Goal: Communication & Community: Connect with others

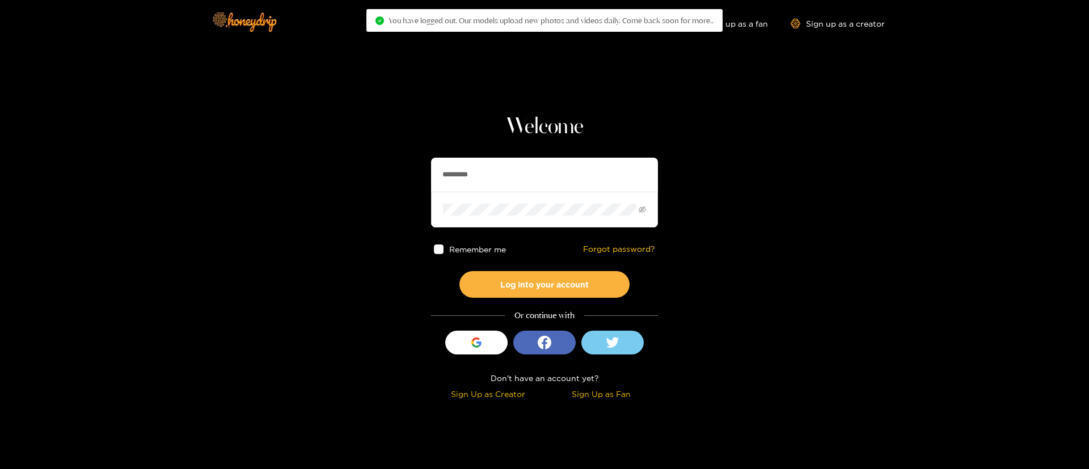
click at [518, 170] on input "*********" at bounding box center [544, 175] width 227 height 34
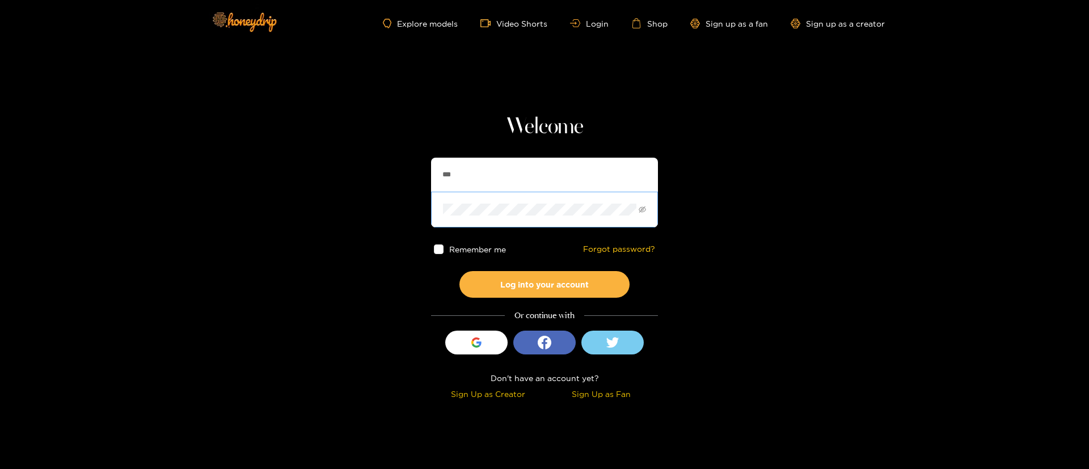
type input "******"
click at [535, 281] on button "Log into your account" at bounding box center [544, 284] width 170 height 27
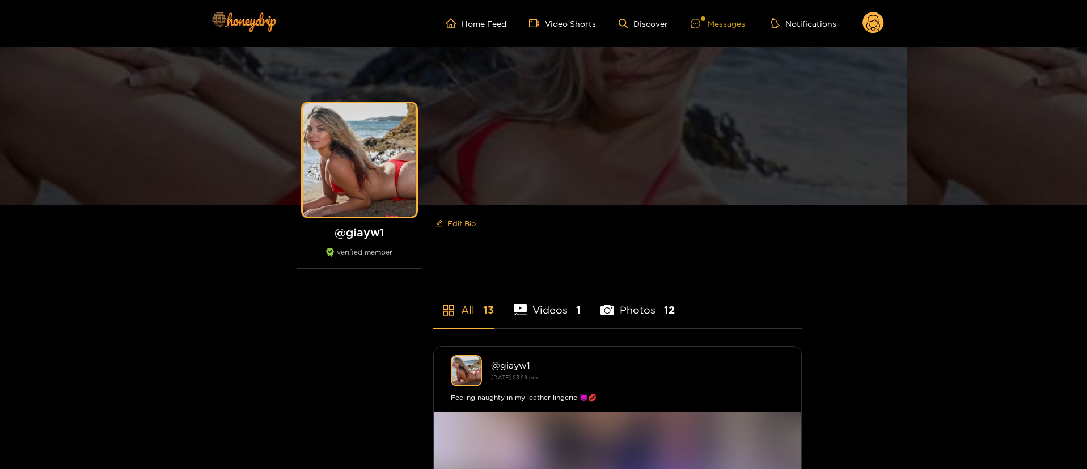
click at [725, 27] on div "Messages" at bounding box center [718, 23] width 54 height 13
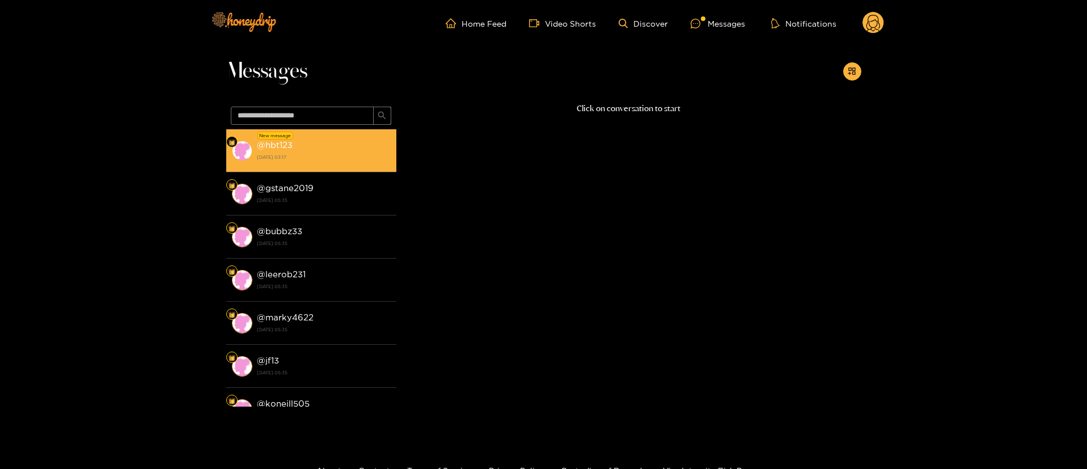
click at [284, 156] on strong "18 September 2025 03:17" at bounding box center [324, 157] width 134 height 10
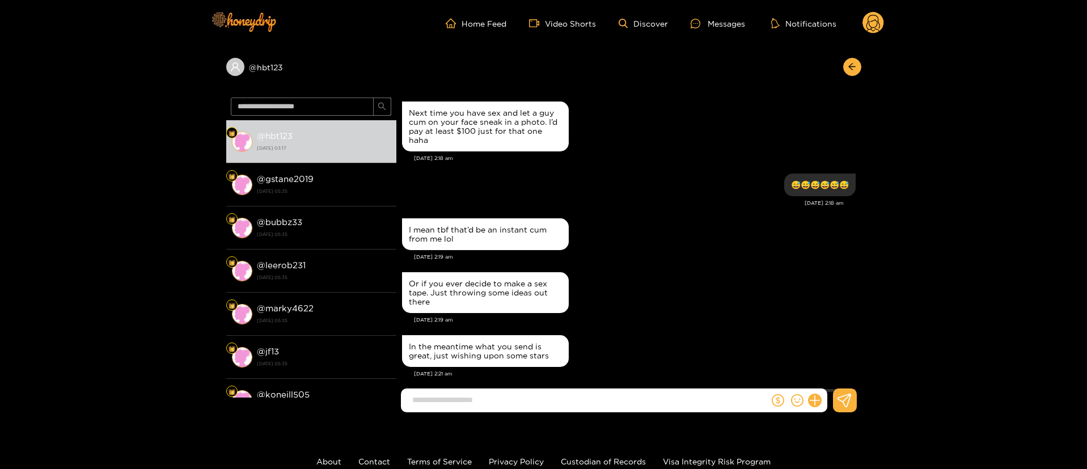
scroll to position [1311, 0]
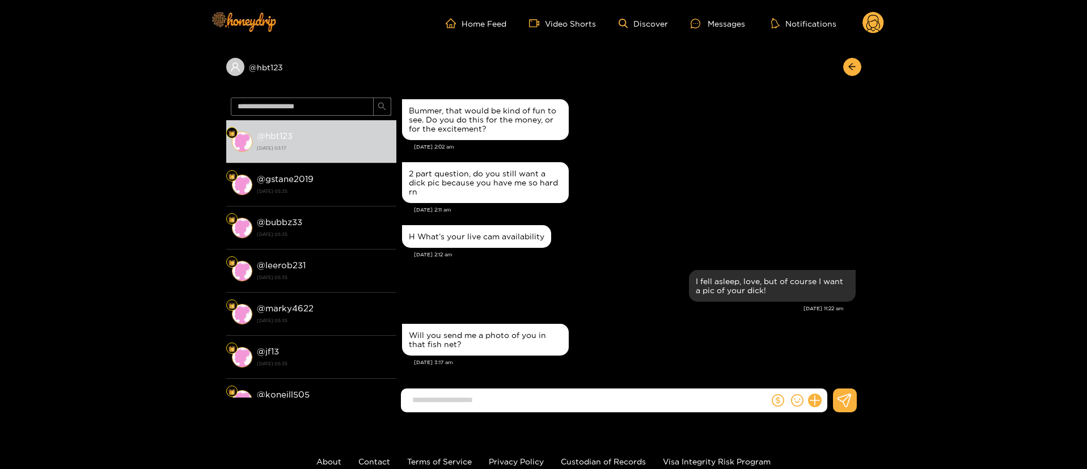
click at [564, 261] on div "H What’s your live cam availability Sep. 15, 2:12 am" at bounding box center [629, 244] width 454 height 45
click at [575, 273] on div "I fell asleep, love, but of course I want a pic of your dick!" at bounding box center [629, 285] width 454 height 37
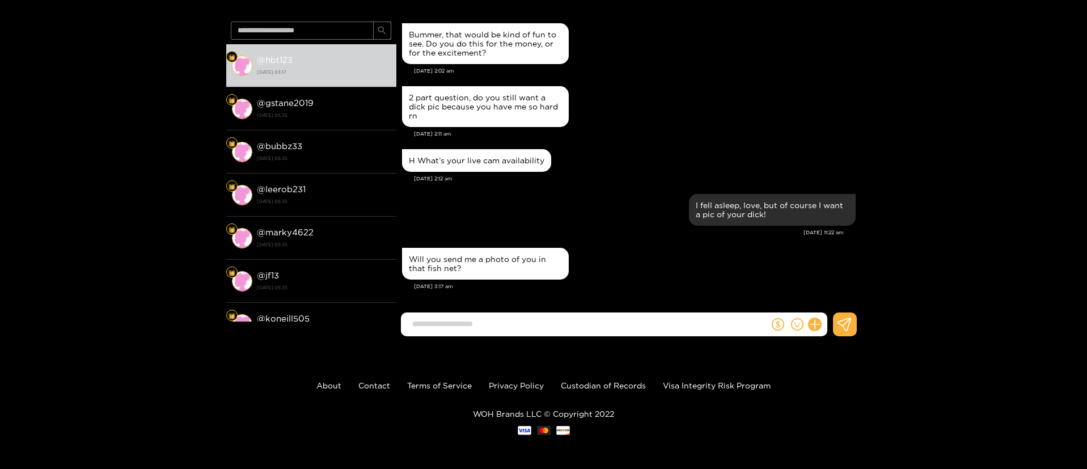
click at [553, 321] on input at bounding box center [588, 324] width 362 height 19
type input "**********"
click at [1068, 117] on div "@ hbt123 @ hbt123 18 September 2025 03:17 @ gstane2019 12 September 2025 05:35 …" at bounding box center [543, 158] width 1087 height 375
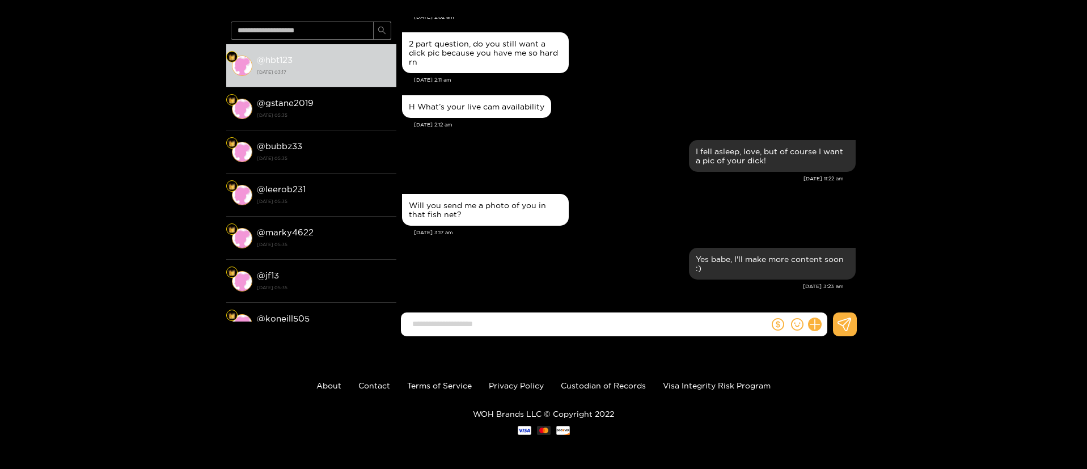
click at [970, 146] on div "@ hbt123 @ hbt123 18 September 2025 03:17 @ gstane2019 12 September 2025 05:35 …" at bounding box center [543, 158] width 1087 height 375
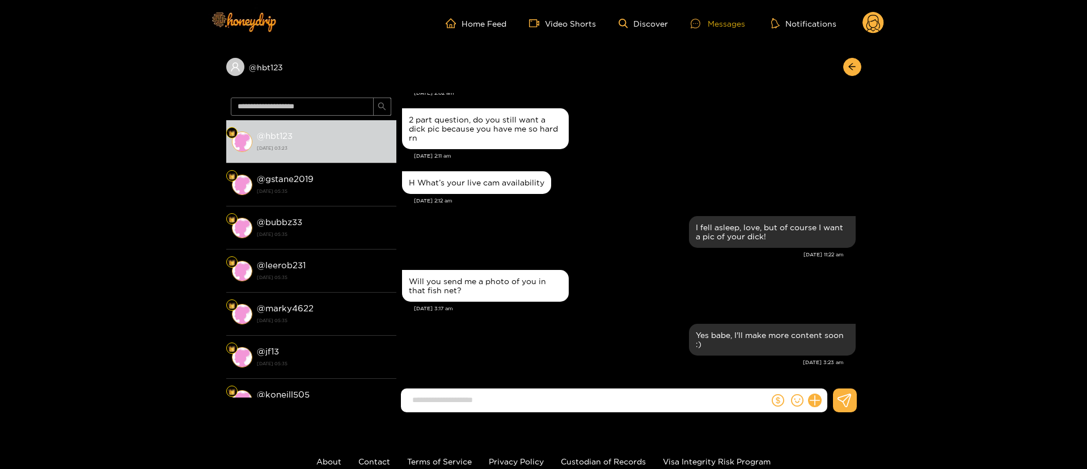
scroll to position [76, 0]
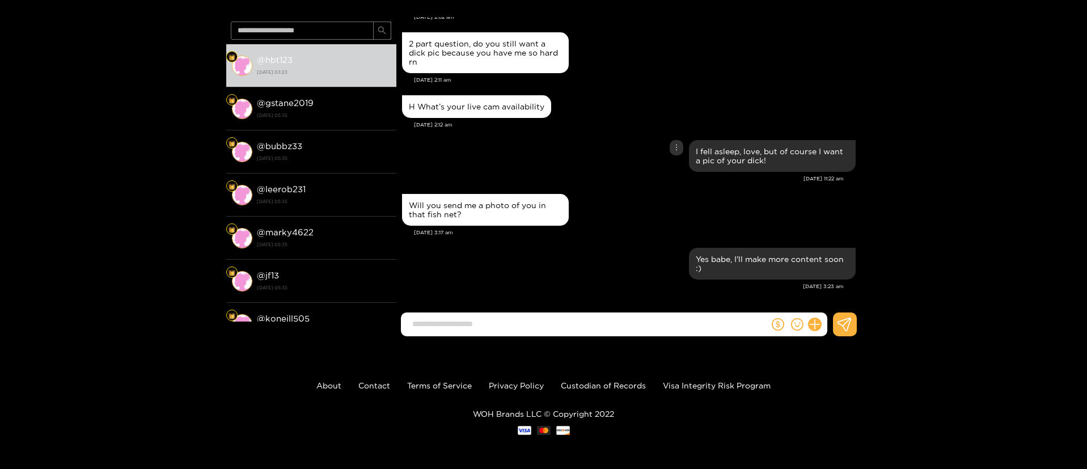
click at [559, 152] on div "I fell asleep, love, but of course I want a pic of your dick!" at bounding box center [629, 155] width 454 height 37
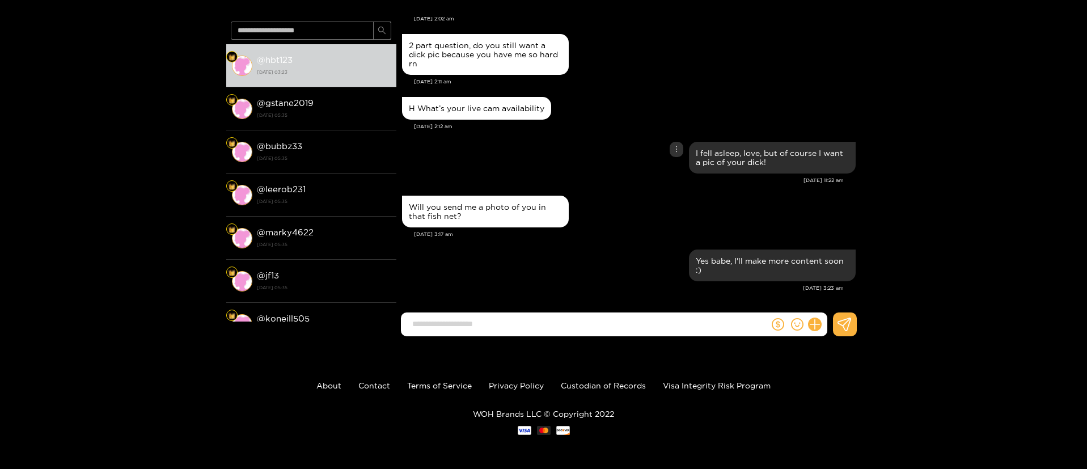
scroll to position [1365, 0]
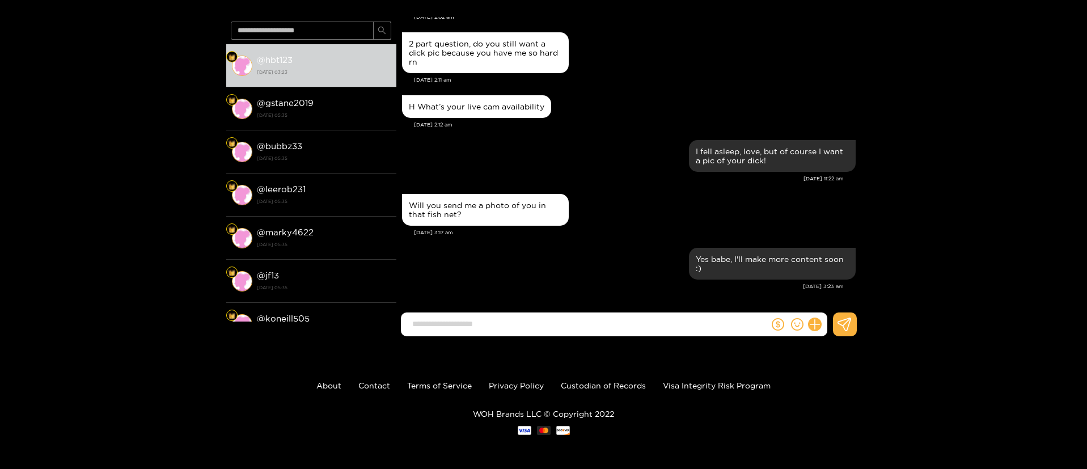
click at [880, 168] on div "@ hbt123 @ hbt123 18 September 2025 03:23 @ gstane2019 12 September 2025 05:35 …" at bounding box center [543, 158] width 1087 height 375
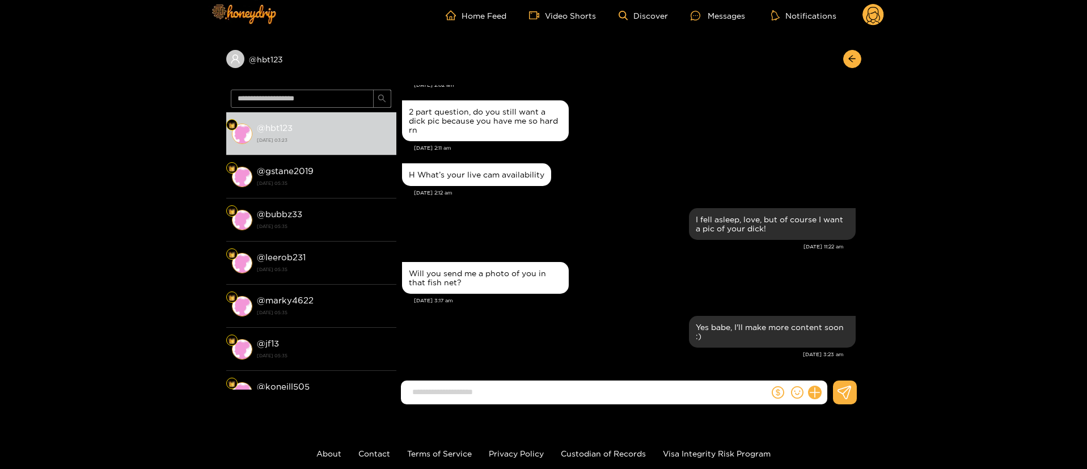
scroll to position [0, 0]
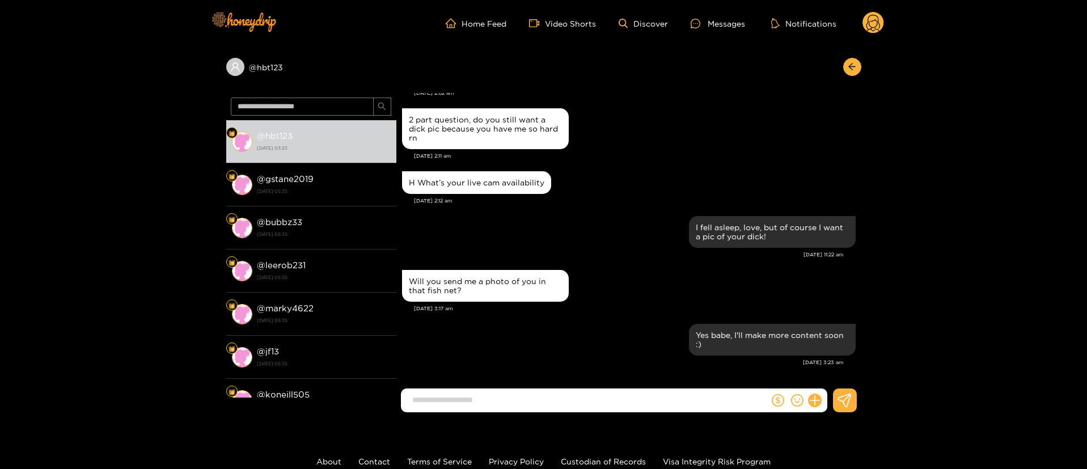
click at [638, 146] on div "2 part question, do you still want a dick pic because you have me so hard rn" at bounding box center [629, 128] width 454 height 46
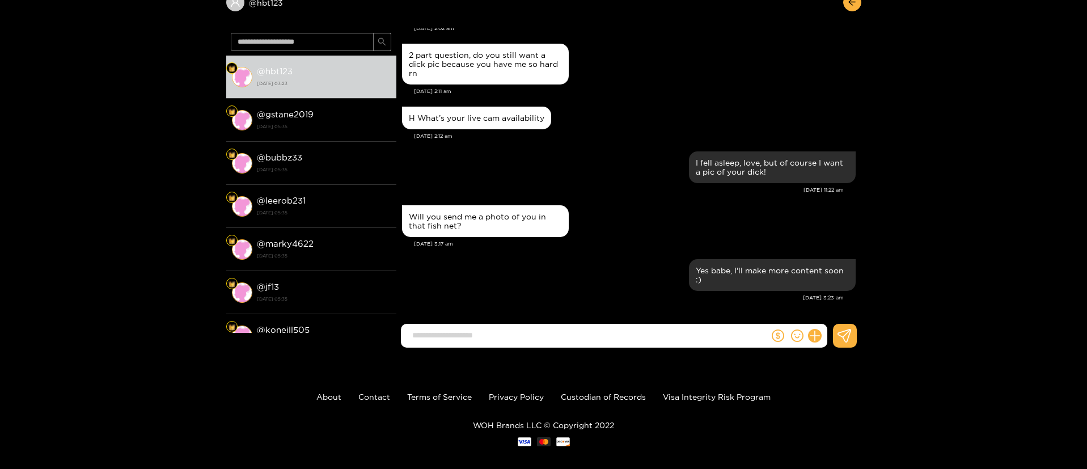
scroll to position [76, 0]
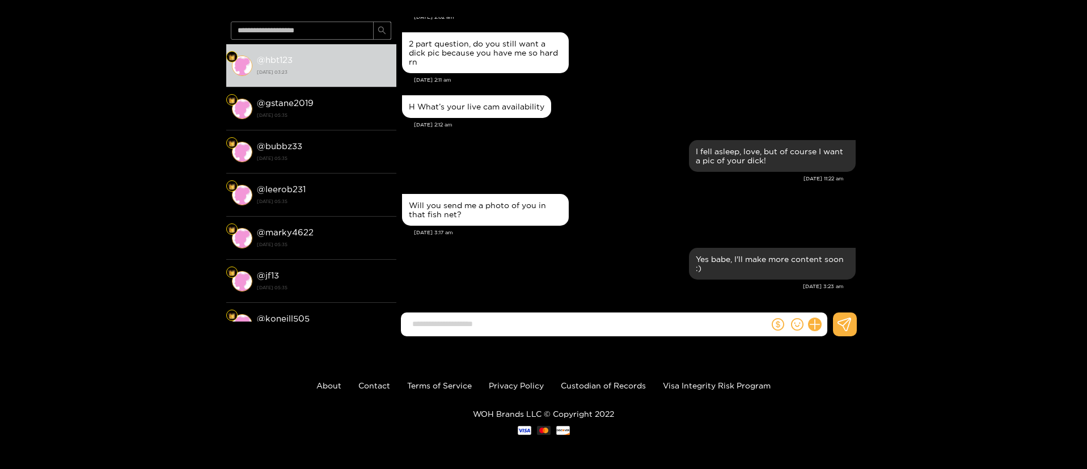
click at [747, 465] on footer "About Contact Terms of Service Privacy Policy Custodian of Records Visa Integri…" at bounding box center [543, 407] width 1087 height 124
click at [588, 160] on div "I fell asleep, love, but of course I want a pic of your dick!" at bounding box center [629, 155] width 454 height 37
click at [987, 139] on div "@ hbt123 @ hbt123 18 September 2025 03:23 @ gstane2019 12 September 2025 05:35 …" at bounding box center [543, 158] width 1087 height 375
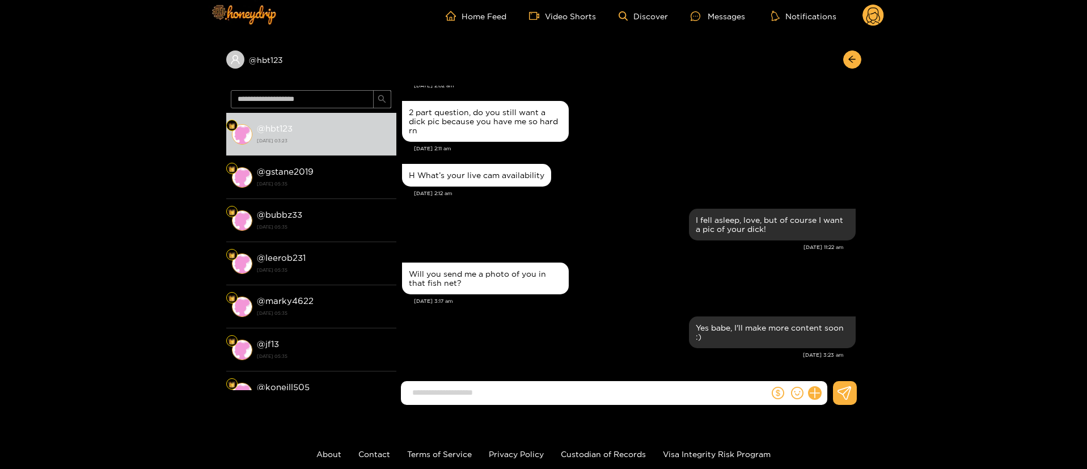
scroll to position [0, 0]
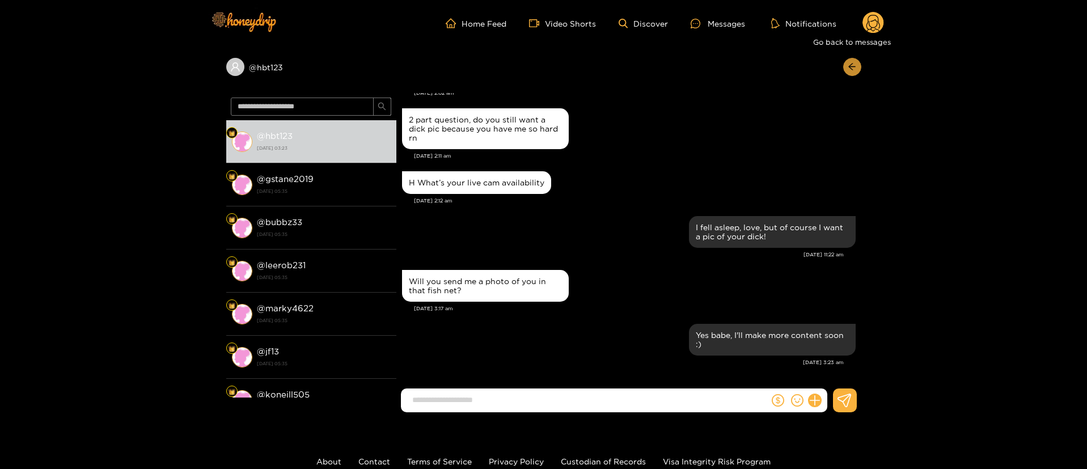
click at [853, 65] on icon "arrow-left" at bounding box center [852, 66] width 9 height 9
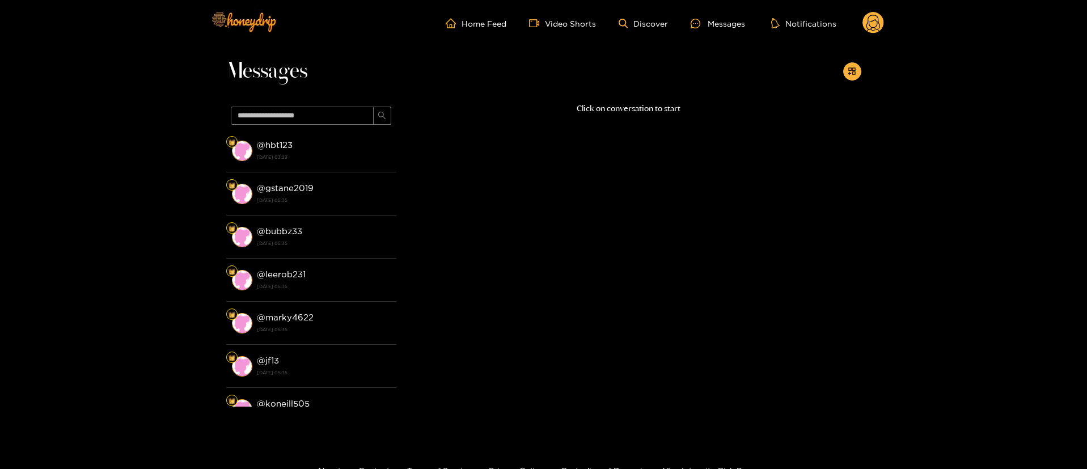
click at [350, 87] on div "Messages" at bounding box center [543, 74] width 635 height 56
click at [280, 74] on span "Messages" at bounding box center [266, 71] width 81 height 27
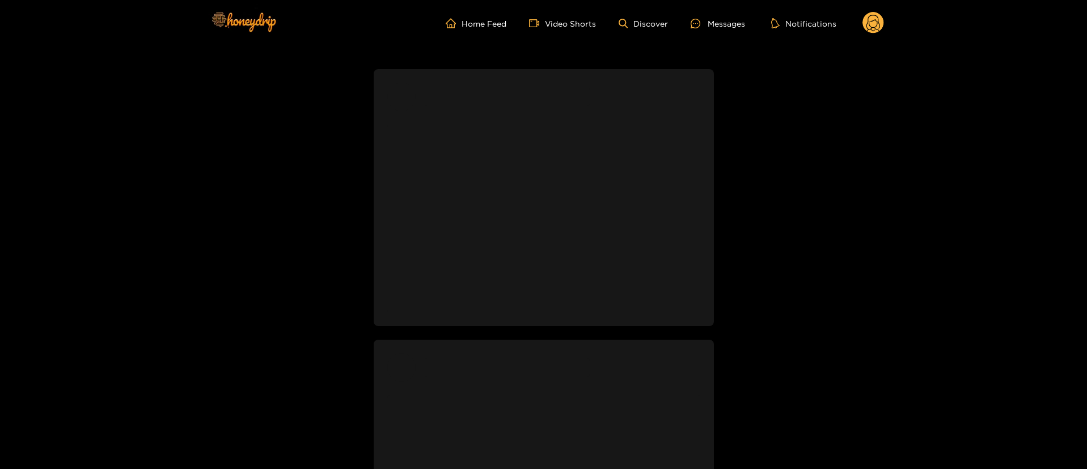
click at [730, 28] on div "Messages" at bounding box center [718, 23] width 54 height 13
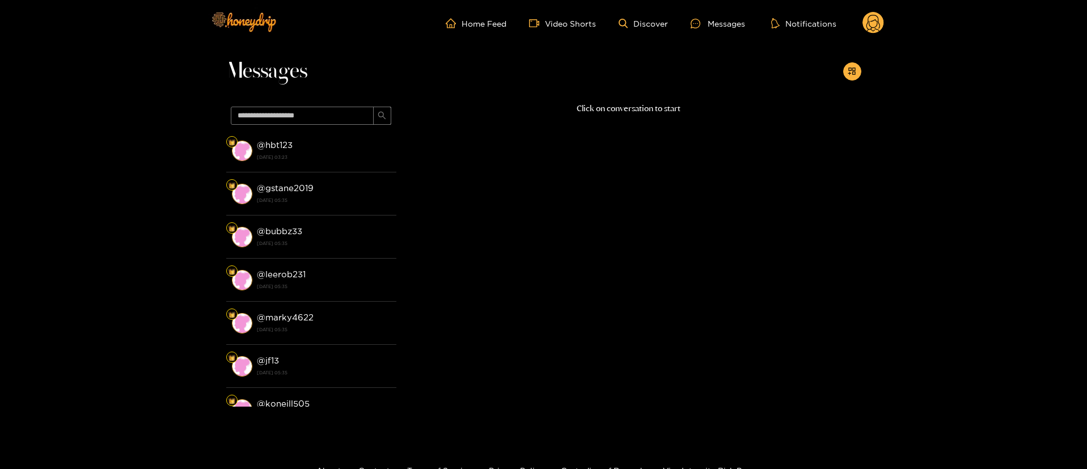
click at [863, 28] on icon at bounding box center [874, 23] width 22 height 23
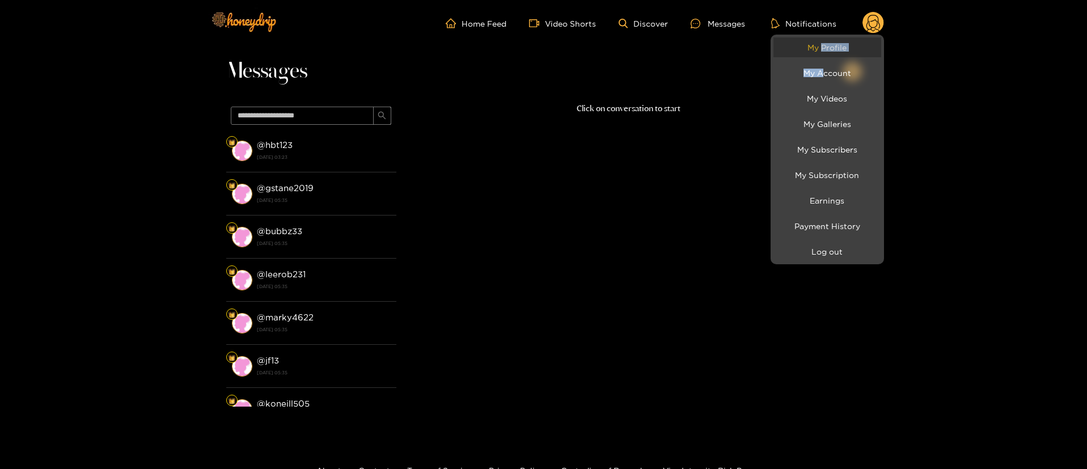
drag, startPoint x: 825, startPoint y: 62, endPoint x: 820, endPoint y: 48, distance: 15.1
click at [820, 48] on ul "My Profile My Account My Videos My Galleries My Subscribers My Subscription Ear…" at bounding box center [827, 150] width 113 height 230
click at [820, 48] on link "My Profile" at bounding box center [827, 47] width 108 height 20
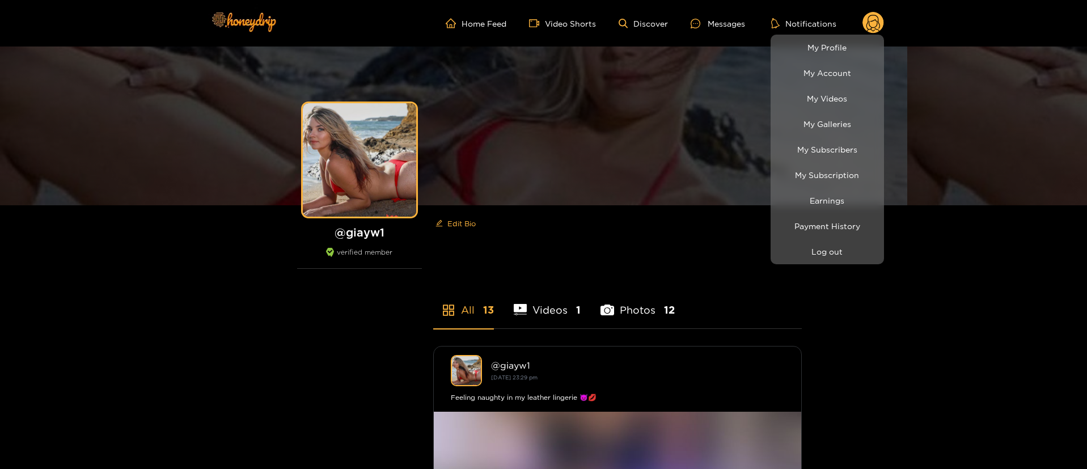
click at [725, 16] on div at bounding box center [543, 234] width 1087 height 469
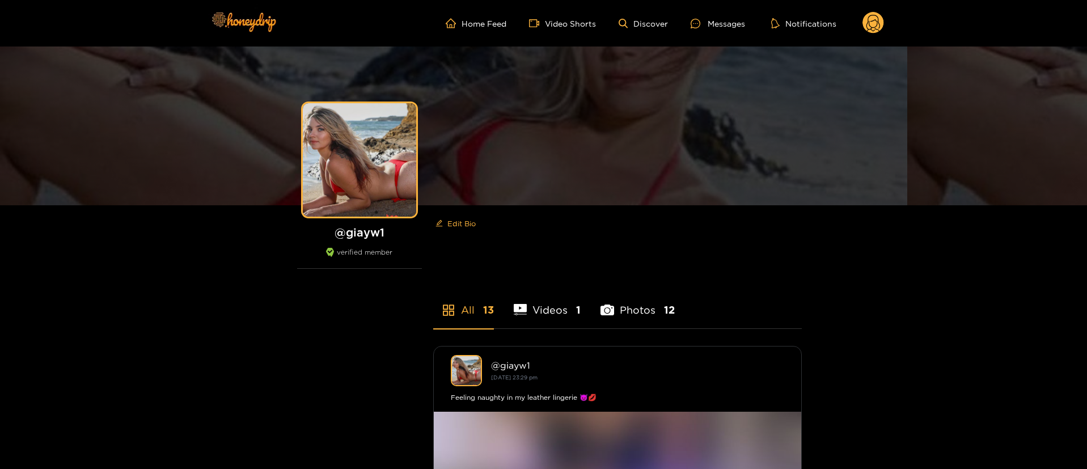
click at [725, 17] on div "Messages" at bounding box center [718, 23] width 54 height 13
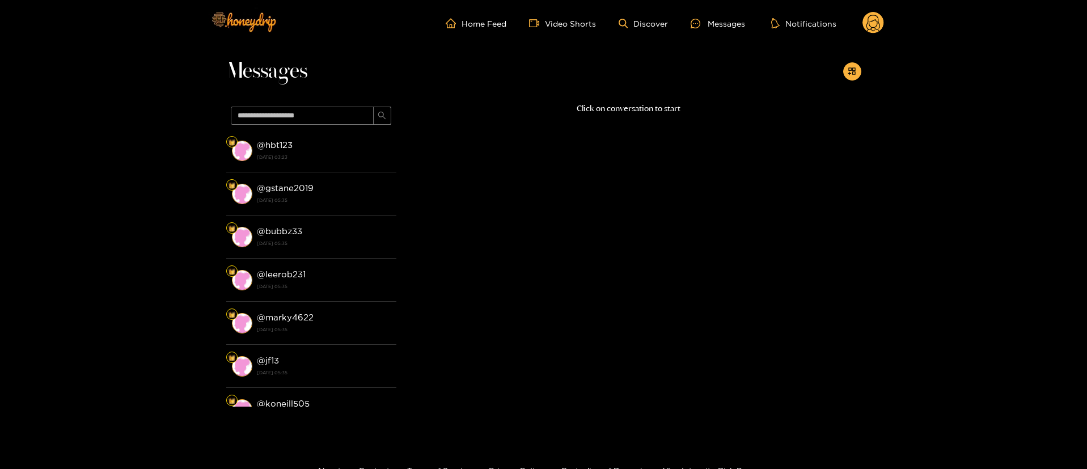
click at [624, 108] on p "Click on conversation to start" at bounding box center [628, 108] width 465 height 13
click at [508, 57] on div "Messages" at bounding box center [543, 74] width 635 height 56
click at [270, 60] on span "Messages" at bounding box center [266, 71] width 81 height 27
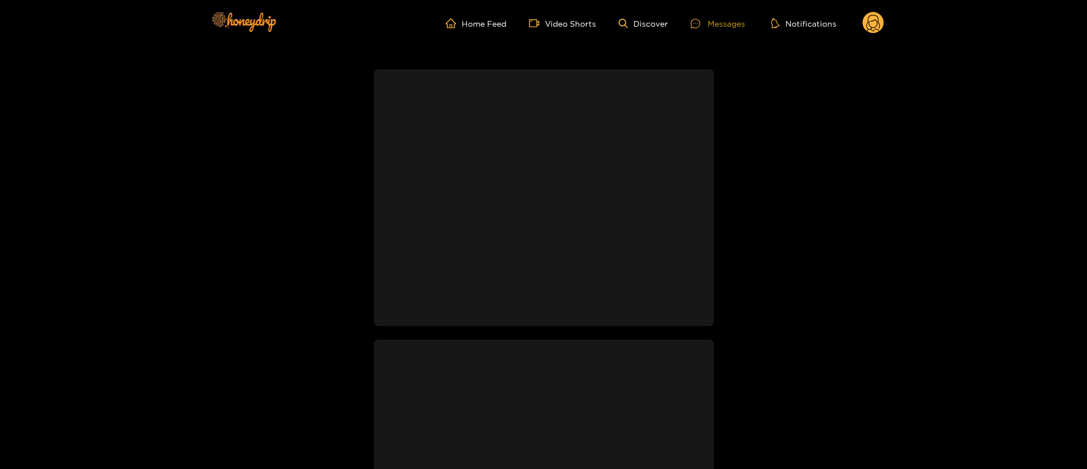
click at [733, 27] on div "Messages" at bounding box center [718, 23] width 54 height 13
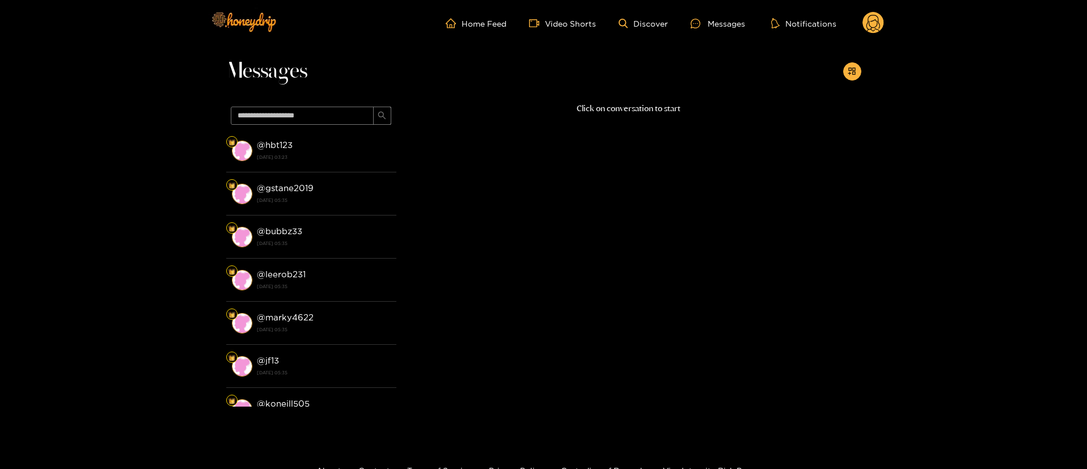
click at [617, 111] on p "Click on conversation to start" at bounding box center [628, 108] width 465 height 13
click at [484, 81] on h1 "Messages" at bounding box center [400, 71] width 349 height 27
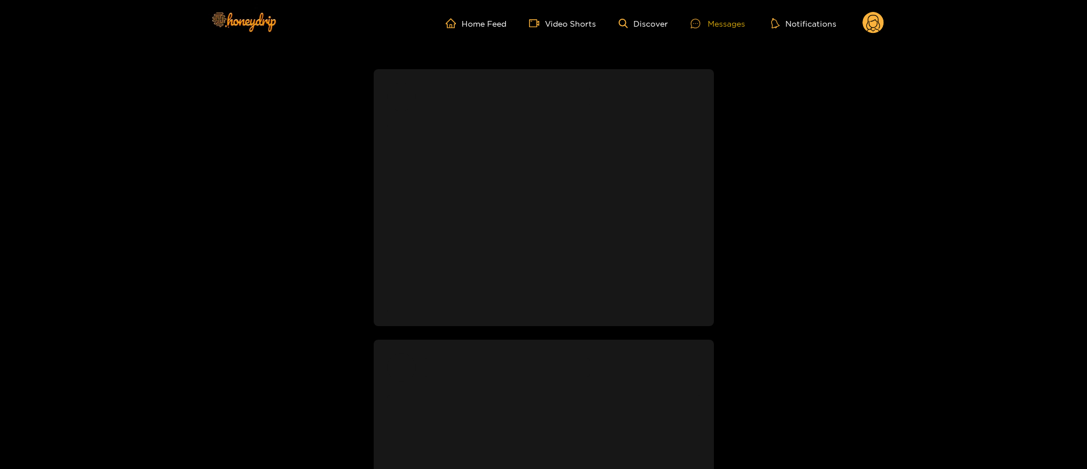
click at [715, 17] on div "Messages" at bounding box center [718, 23] width 54 height 13
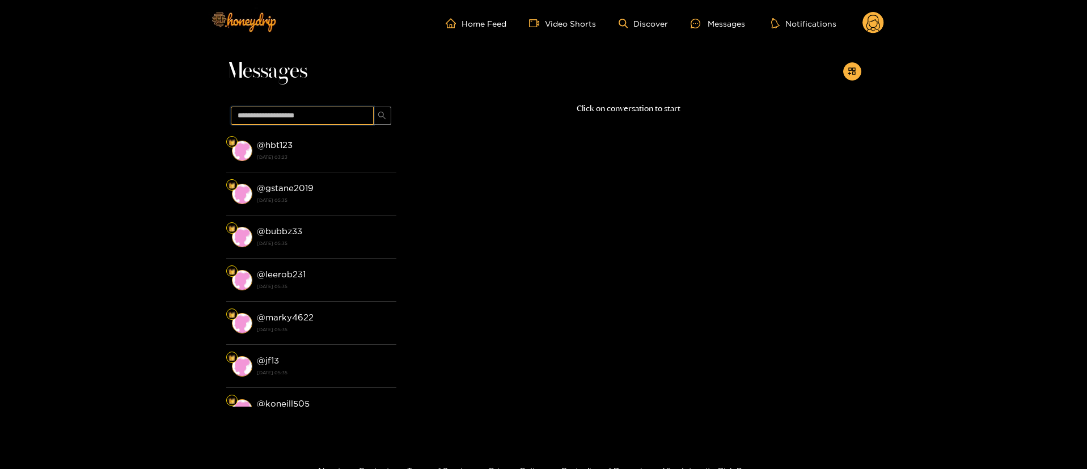
click at [306, 107] on input "text" at bounding box center [302, 116] width 143 height 18
click at [255, 58] on span "Messages" at bounding box center [266, 71] width 81 height 27
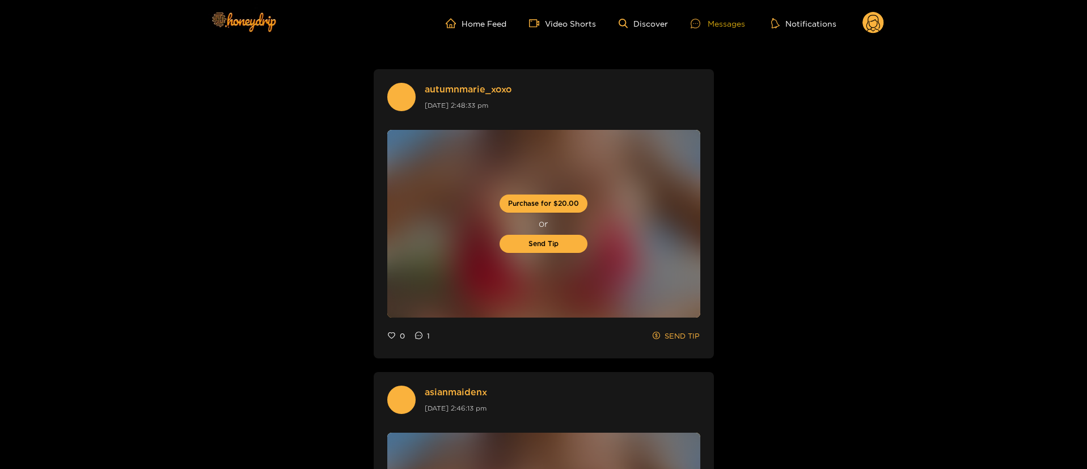
click at [724, 21] on div "Messages" at bounding box center [718, 23] width 54 height 13
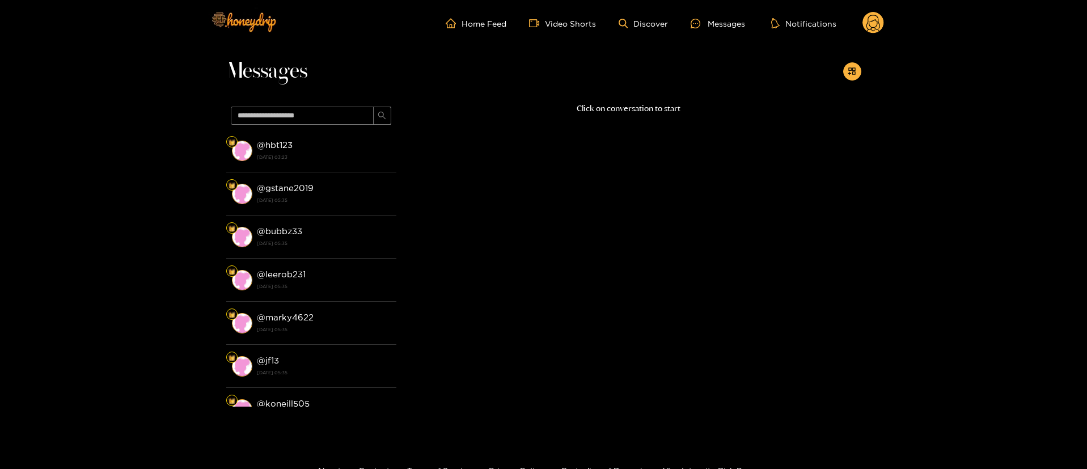
click at [605, 115] on p "Click on conversation to start" at bounding box center [628, 108] width 465 height 13
click at [633, 98] on div "Messages" at bounding box center [543, 74] width 635 height 56
click at [870, 33] on icon at bounding box center [874, 23] width 22 height 23
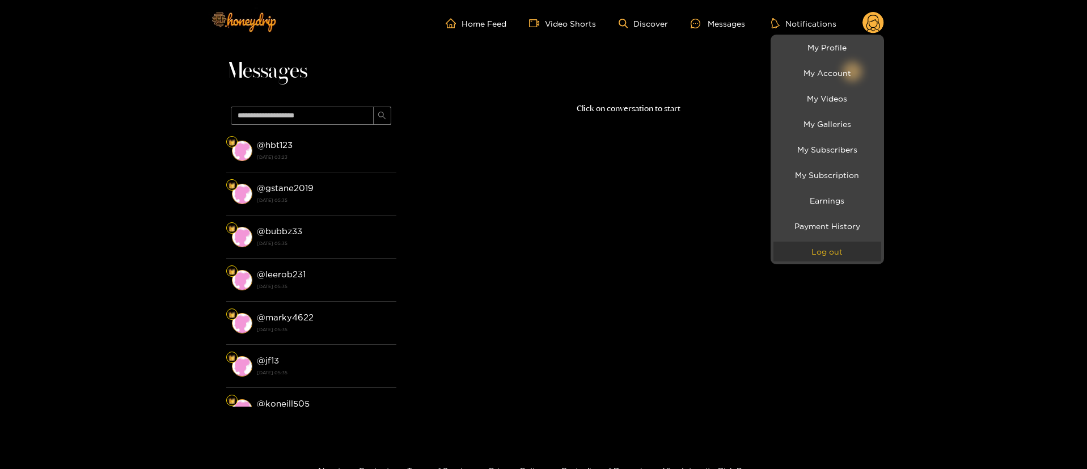
click at [832, 250] on button "Log out" at bounding box center [827, 252] width 108 height 20
